Goal: Navigation & Orientation: Find specific page/section

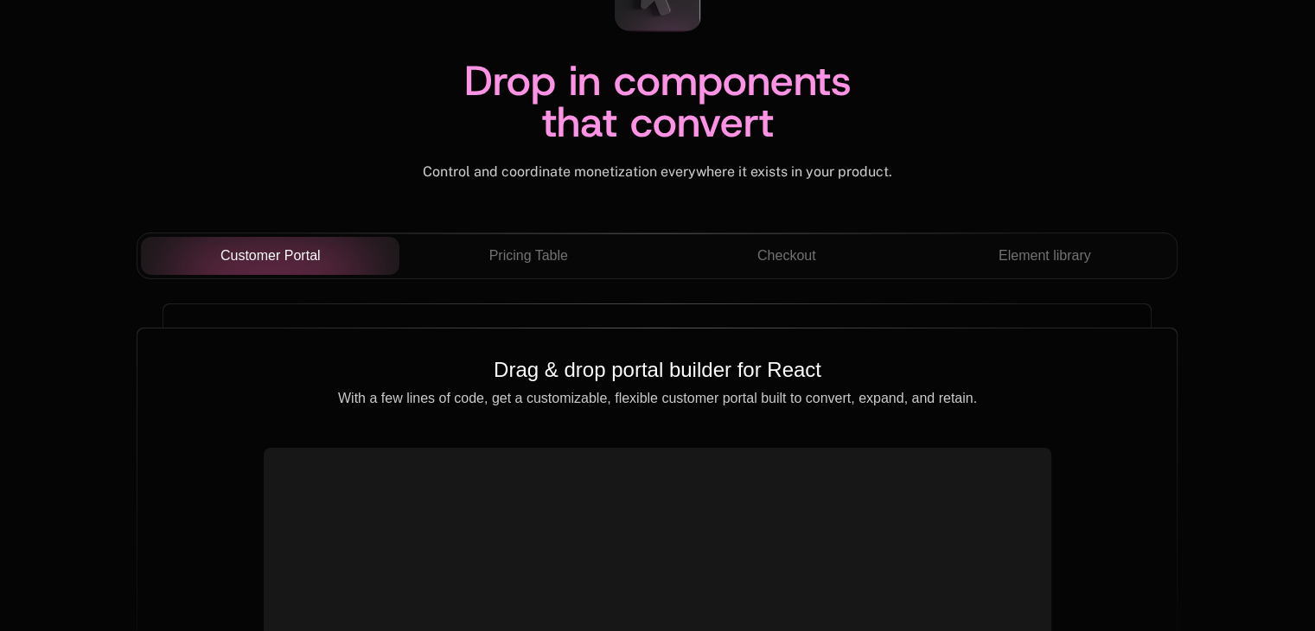
scroll to position [6051, 0]
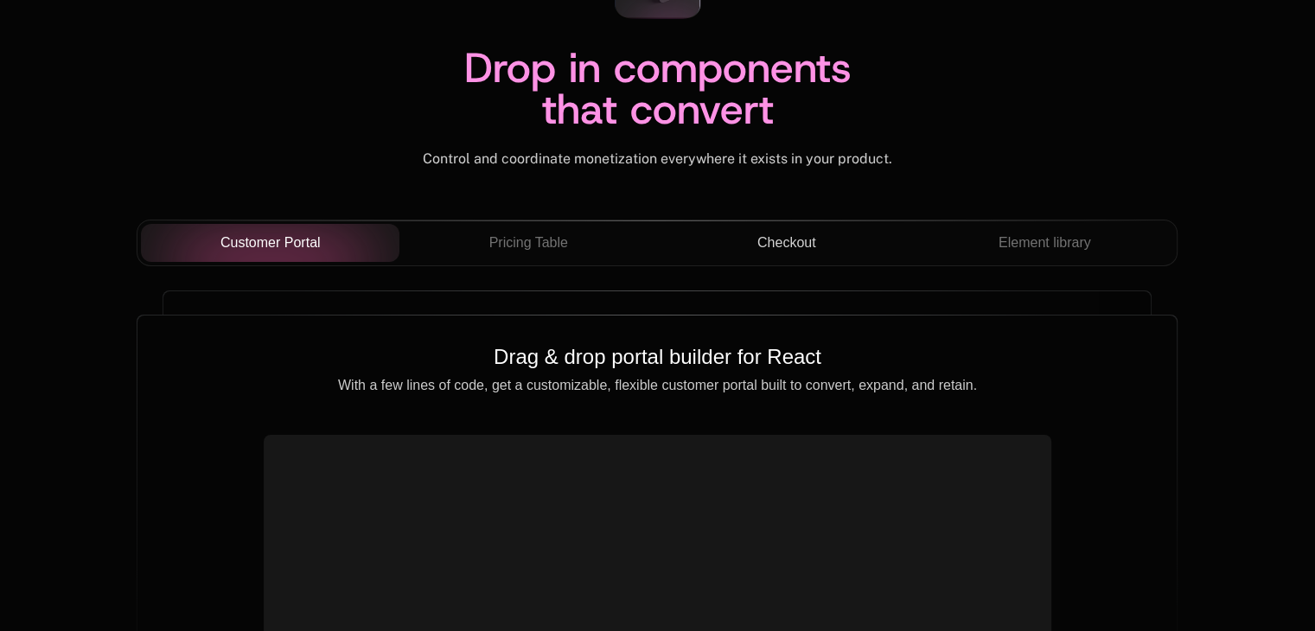
click at [782, 239] on span "Checkout" at bounding box center [786, 243] width 59 height 21
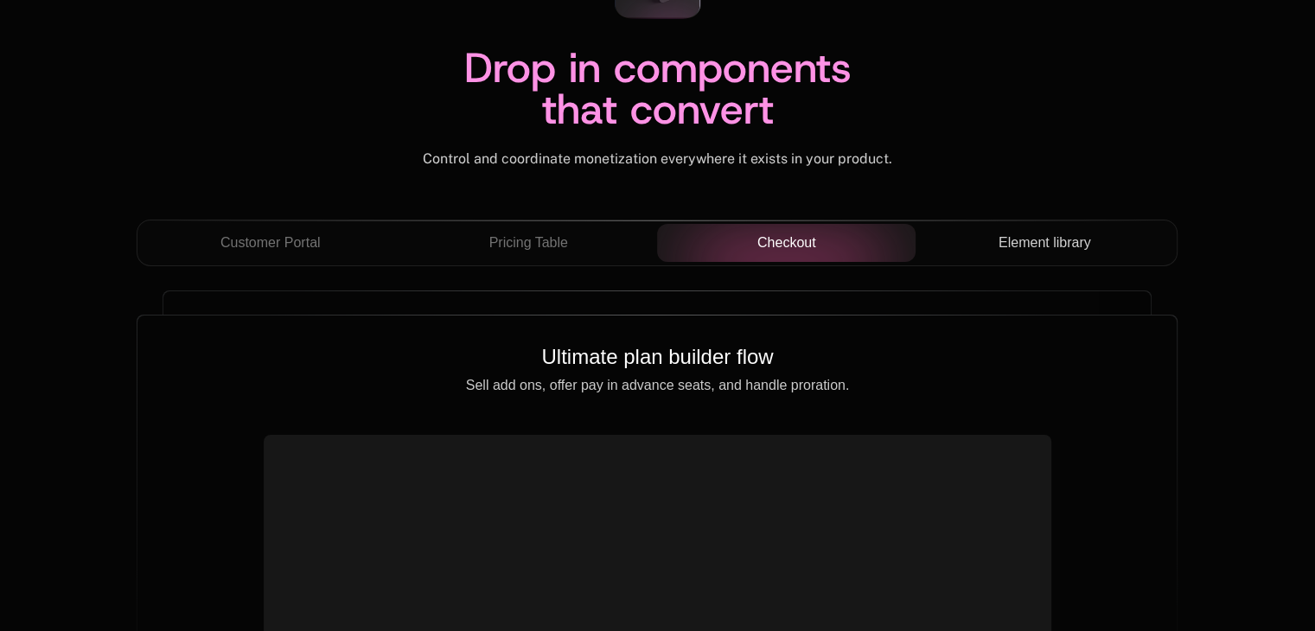
click at [1007, 233] on span "Element library" at bounding box center [1044, 243] width 92 height 21
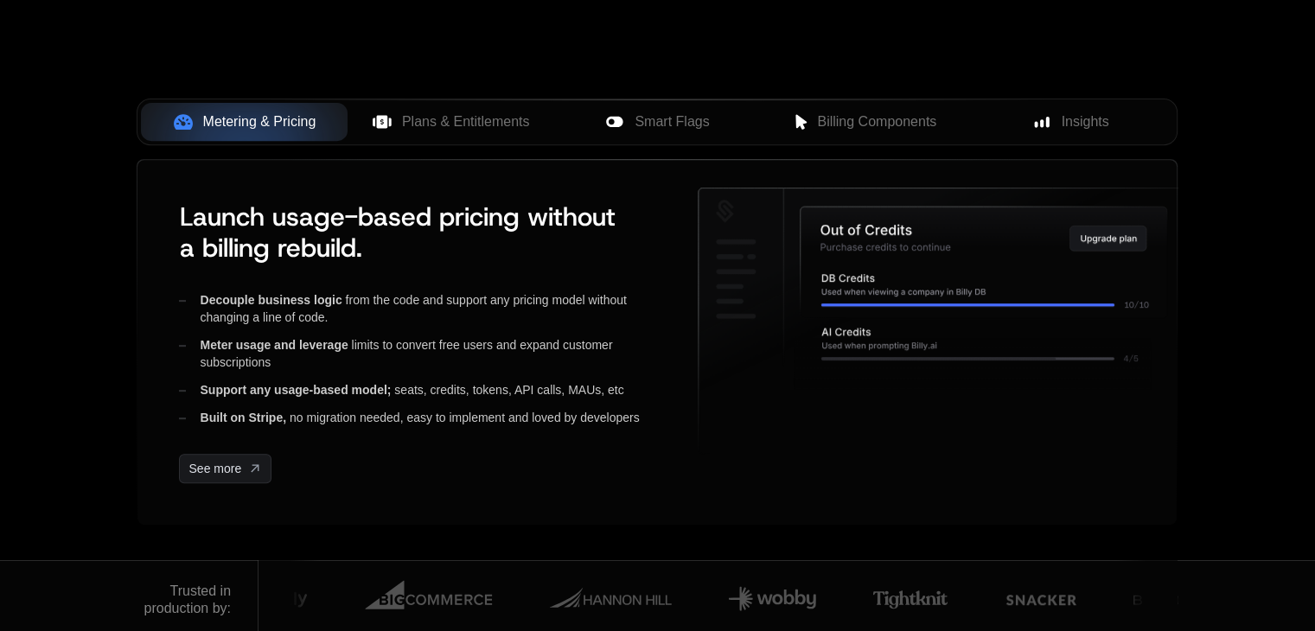
scroll to position [778, 0]
